Goal: Check status: Check status

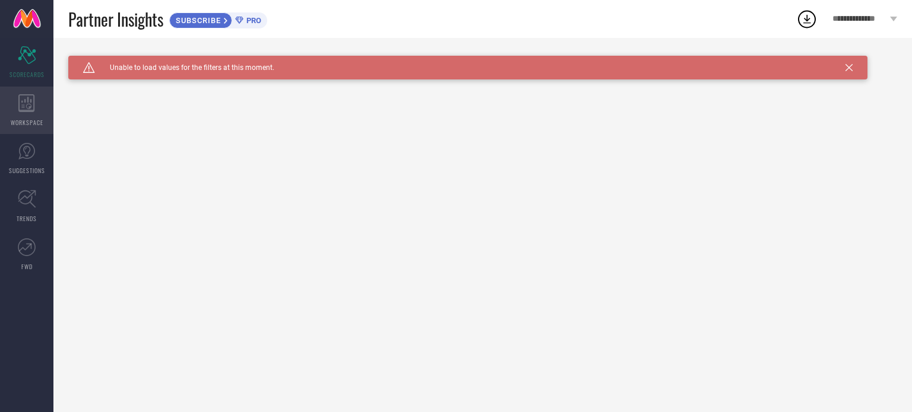
click at [31, 109] on icon at bounding box center [26, 103] width 17 height 18
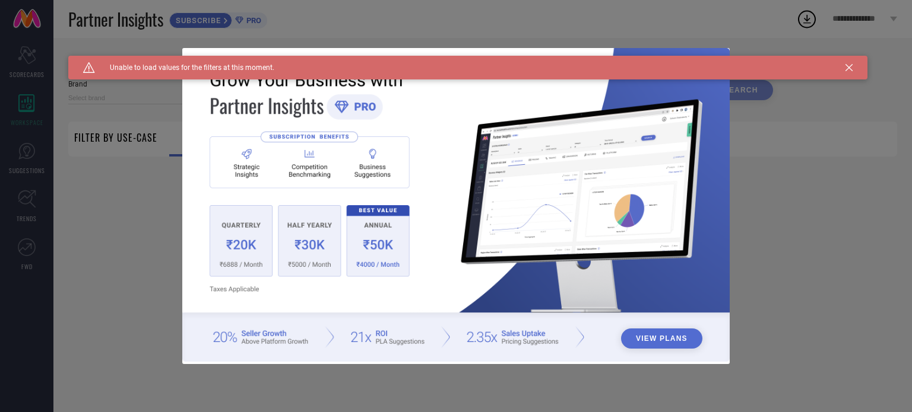
type input "1 STOP FASHION"
type input "All"
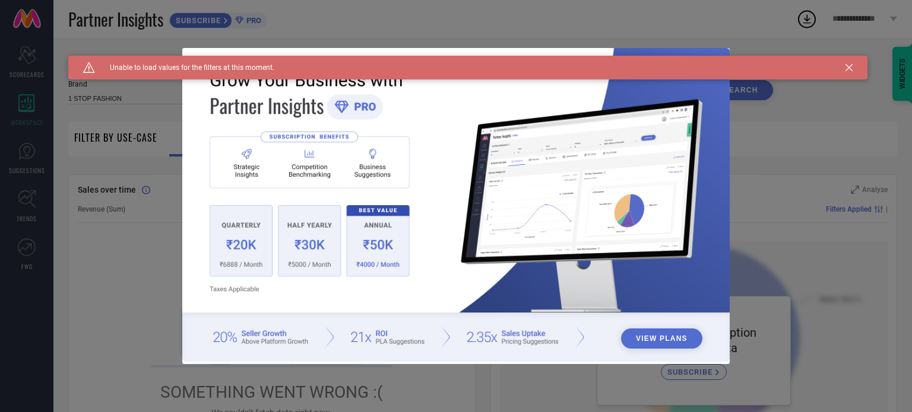
click at [845, 66] on icon at bounding box center [848, 67] width 7 height 7
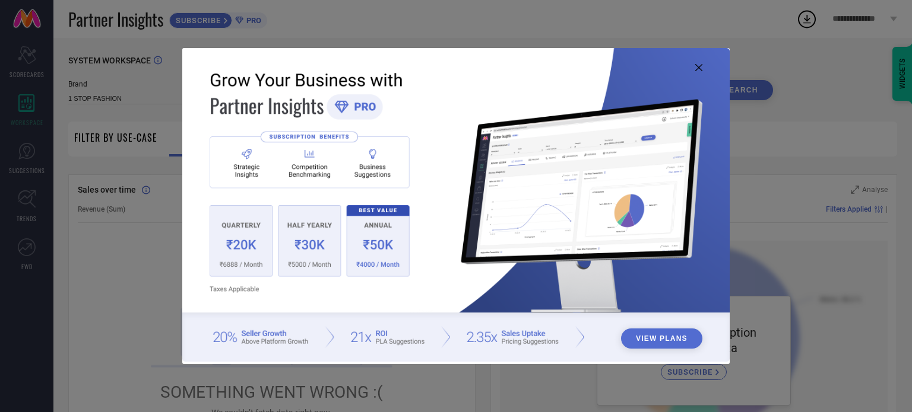
click at [699, 66] on icon at bounding box center [698, 67] width 7 height 7
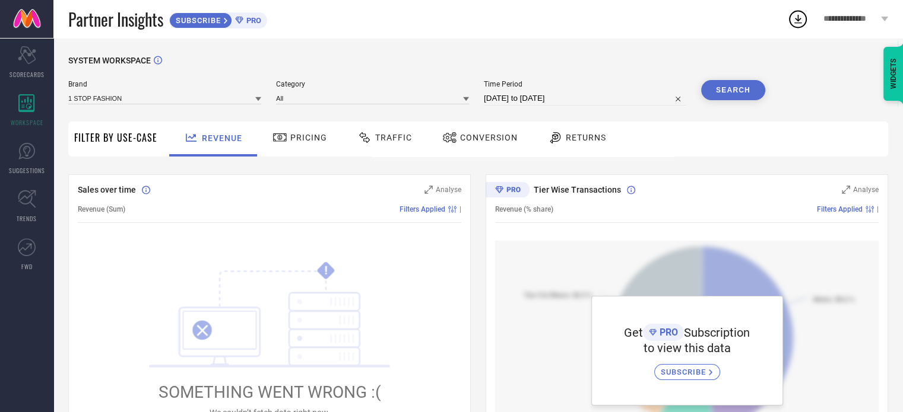
click at [309, 150] on div "Pricing" at bounding box center [300, 139] width 84 height 35
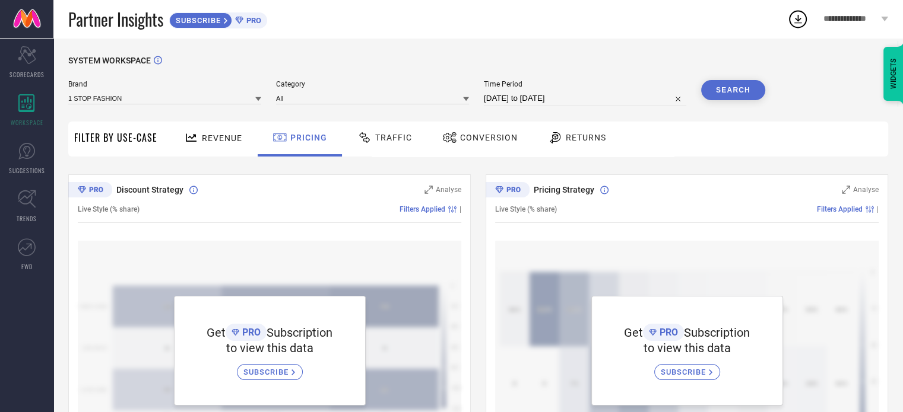
click at [382, 147] on div "Traffic" at bounding box center [384, 138] width 61 height 20
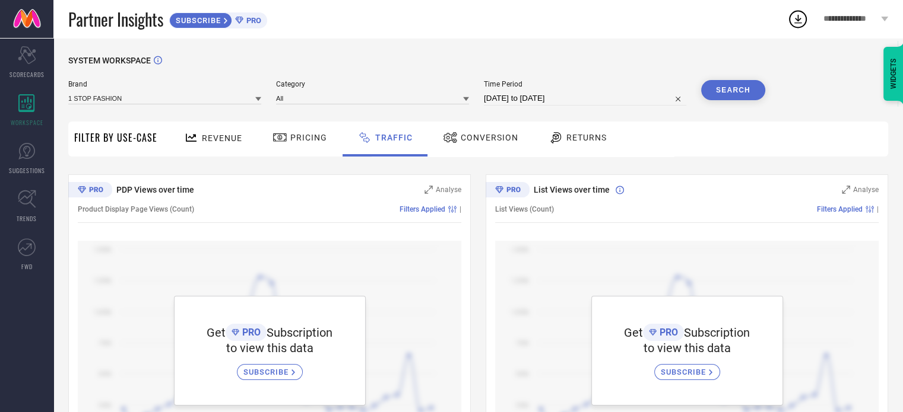
click at [484, 133] on span "Conversion" at bounding box center [490, 137] width 58 height 9
